Goal: Find specific page/section: Find specific page/section

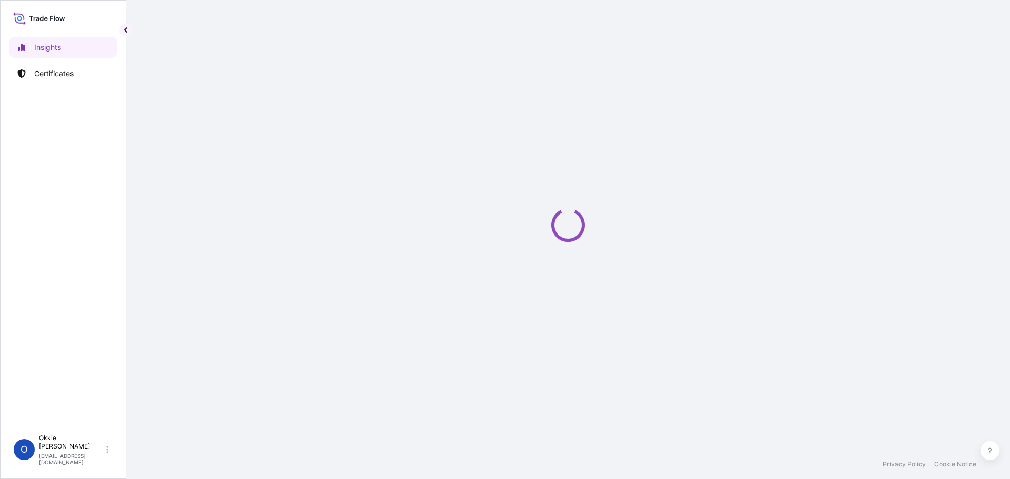
select select "2025"
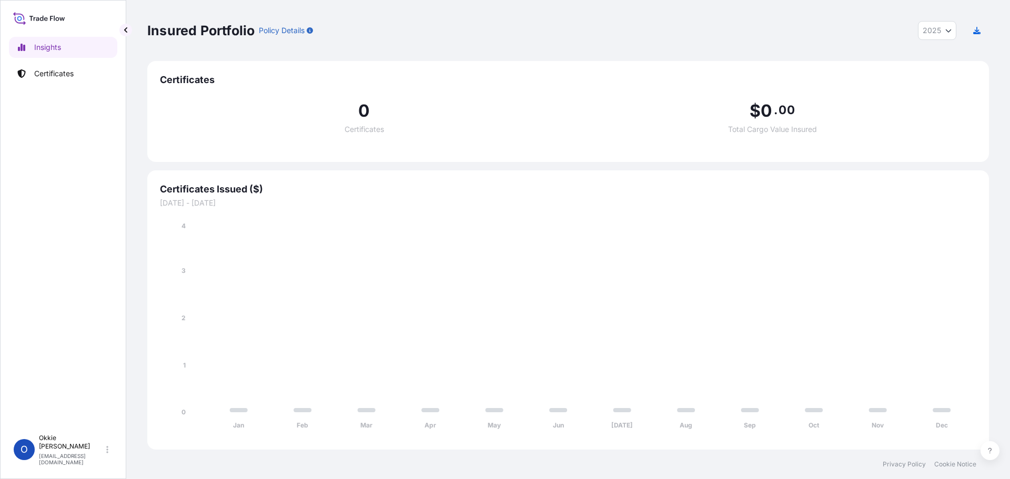
drag, startPoint x: 541, startPoint y: 0, endPoint x: 135, endPoint y: 179, distance: 443.9
click at [135, 179] on div "Insured Portfolio Policy Details 2025 2025 2024 2023 2022 Certificates 0 Certif…" at bounding box center [568, 225] width 884 height 450
